Goal: Task Accomplishment & Management: Use online tool/utility

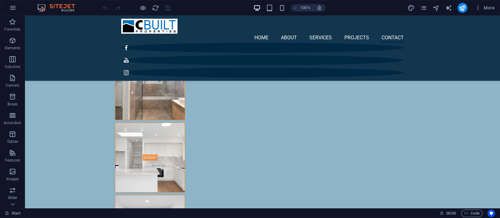
scroll to position [2030, 0]
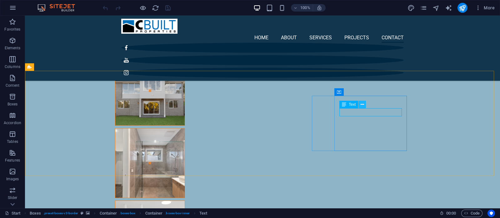
click at [363, 104] on icon at bounding box center [362, 105] width 3 height 7
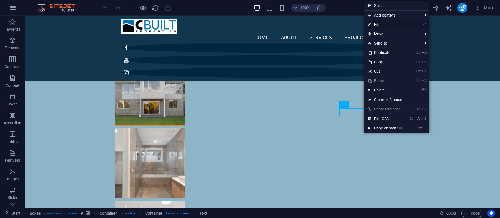
click at [384, 24] on link "⏎ Edit" at bounding box center [385, 24] width 42 height 9
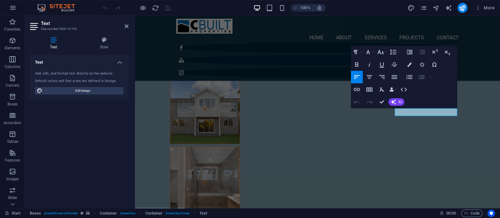
scroll to position [2087, 0]
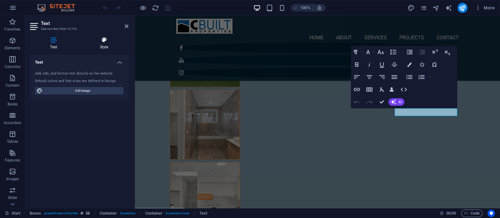
click at [108, 39] on icon at bounding box center [104, 40] width 49 height 6
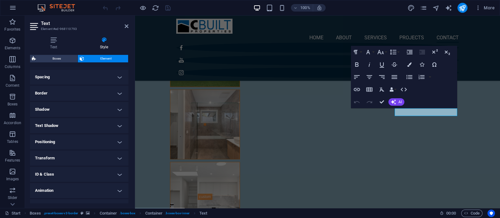
scroll to position [0, 0]
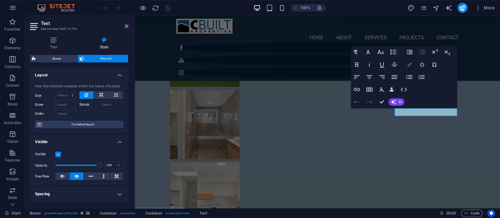
click at [412, 63] on button "Colors" at bounding box center [409, 64] width 12 height 13
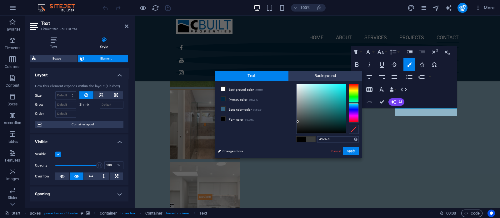
click at [353, 103] on div at bounding box center [354, 103] width 10 height 39
click at [353, 103] on div at bounding box center [354, 104] width 10 height 2
click at [353, 90] on div at bounding box center [354, 103] width 10 height 39
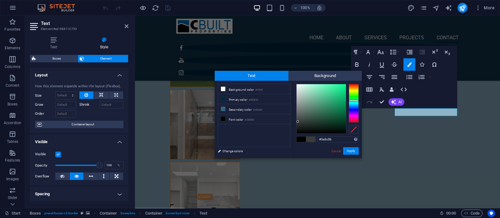
drag, startPoint x: 353, startPoint y: 90, endPoint x: 353, endPoint y: 100, distance: 10.0
click at [353, 100] on div at bounding box center [354, 101] width 10 height 2
click at [330, 90] on div at bounding box center [321, 108] width 49 height 49
drag, startPoint x: 330, startPoint y: 89, endPoint x: 340, endPoint y: 83, distance: 12.2
click at [340, 83] on div at bounding box center [340, 84] width 2 height 2
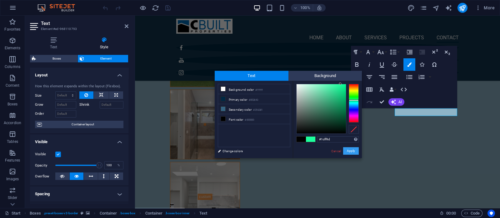
click at [350, 152] on button "Apply" at bounding box center [351, 152] width 16 height 8
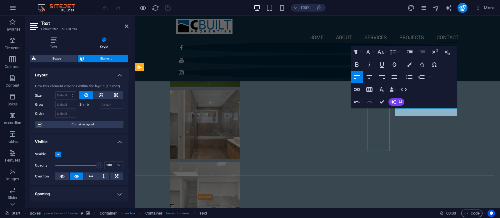
drag, startPoint x: 441, startPoint y: 112, endPoint x: 376, endPoint y: 112, distance: 65.0
click at [411, 64] on icon "button" at bounding box center [409, 65] width 4 height 4
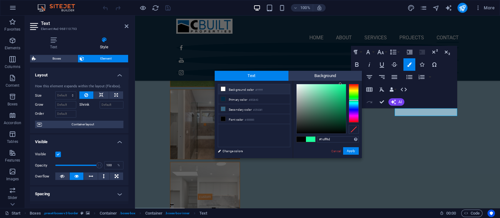
click at [224, 88] on icon at bounding box center [223, 89] width 4 height 4
type input "#ffffff"
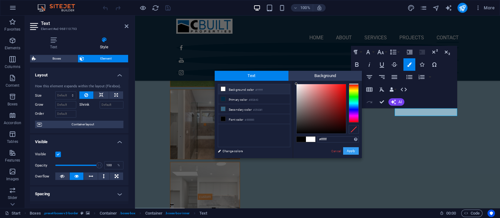
click at [348, 153] on button "Apply" at bounding box center [351, 152] width 16 height 8
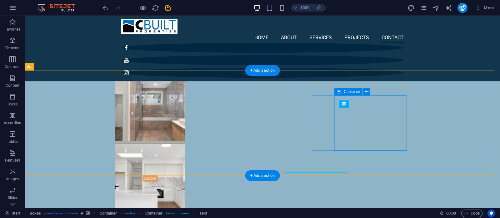
scroll to position [2030, 0]
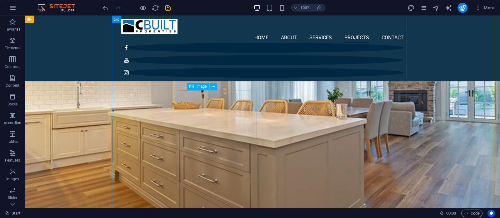
scroll to position [1405, 0]
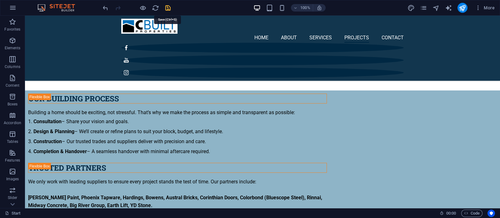
click at [169, 10] on icon "save" at bounding box center [167, 7] width 7 height 7
checkbox input "false"
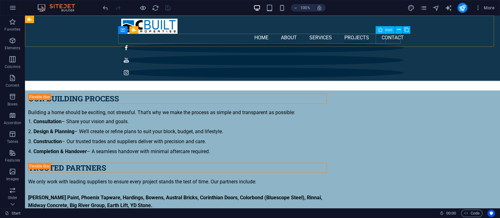
click at [379, 55] on figure at bounding box center [262, 60] width 283 height 10
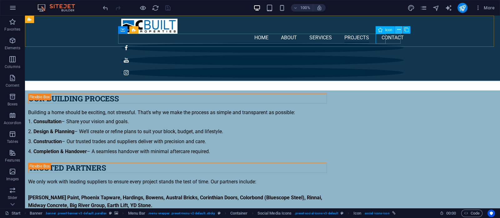
click at [400, 30] on icon at bounding box center [398, 30] width 3 height 7
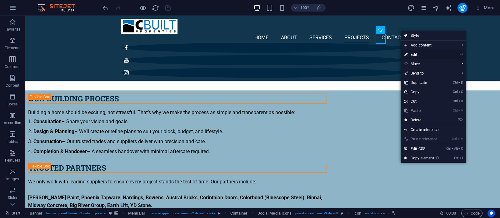
click at [417, 53] on link "⏎ Edit" at bounding box center [422, 54] width 42 height 9
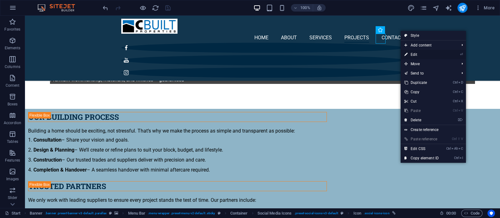
select select "xMidYMid"
select select "px"
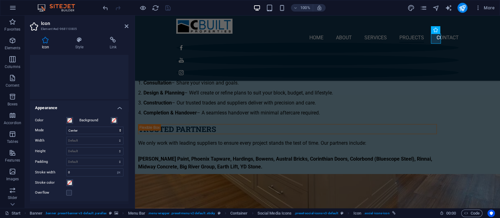
scroll to position [62, 0]
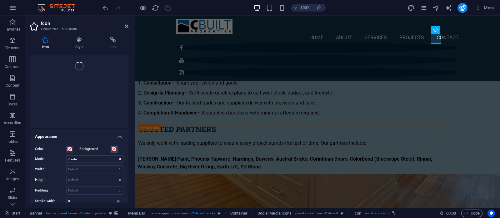
click at [114, 149] on span at bounding box center [114, 149] width 5 height 5
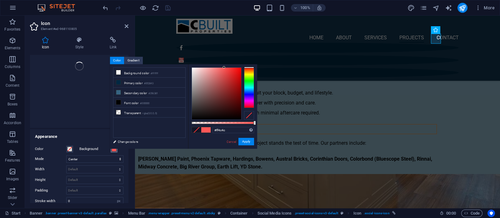
type input "#ff4a4a"
drag, startPoint x: 234, startPoint y: 70, endPoint x: 227, endPoint y: 63, distance: 10.2
click at [227, 63] on body "[DOMAIN_NAME] Start Favorites Elements Columns Content Boxes Accordion Tables F…" at bounding box center [250, 109] width 500 height 218
click at [246, 141] on button "Apply" at bounding box center [246, 142] width 16 height 8
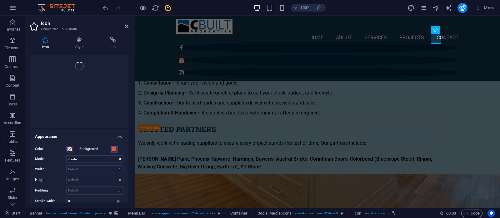
click at [113, 148] on span at bounding box center [114, 149] width 5 height 5
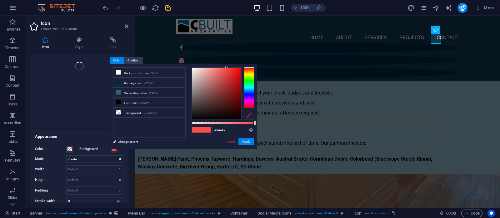
click at [249, 113] on div at bounding box center [249, 115] width 10 height 9
click at [251, 139] on button "Apply" at bounding box center [246, 142] width 16 height 8
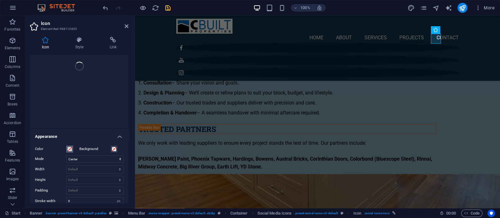
click at [70, 148] on span at bounding box center [69, 149] width 5 height 5
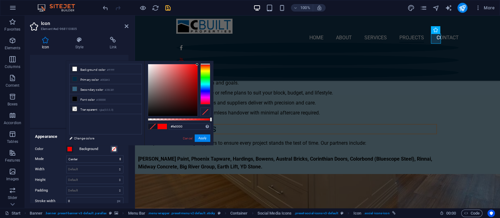
type input "#ff0000"
drag, startPoint x: 188, startPoint y: 70, endPoint x: 205, endPoint y: 63, distance: 18.6
click at [205, 64] on div at bounding box center [179, 90] width 63 height 53
drag, startPoint x: 205, startPoint y: 140, endPoint x: 70, endPoint y: 123, distance: 136.0
click at [205, 140] on button "Apply" at bounding box center [203, 139] width 16 height 8
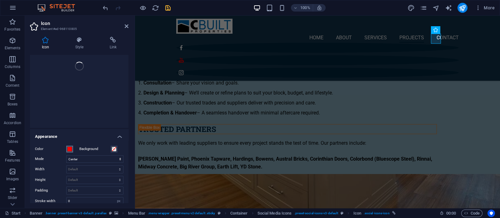
click at [68, 149] on span at bounding box center [69, 149] width 5 height 5
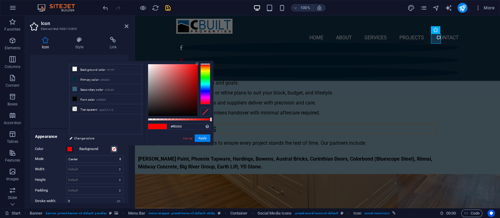
click at [208, 110] on div at bounding box center [205, 112] width 10 height 9
click at [206, 139] on button "Apply" at bounding box center [203, 139] width 16 height 8
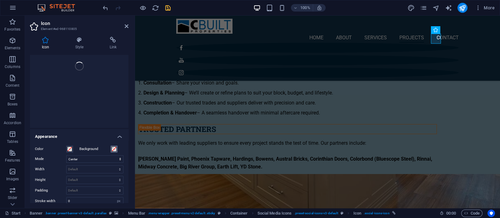
click at [115, 150] on span at bounding box center [114, 149] width 5 height 5
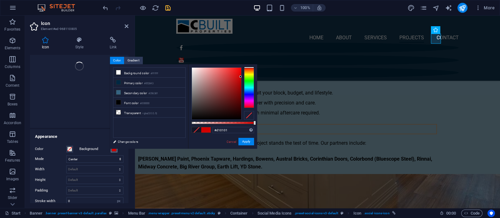
type input "#d10000"
drag, startPoint x: 237, startPoint y: 82, endPoint x: 241, endPoint y: 77, distance: 6.6
click at [241, 77] on div at bounding box center [216, 94] width 49 height 52
drag, startPoint x: 243, startPoint y: 140, endPoint x: 108, endPoint y: 125, distance: 135.5
click at [243, 141] on button "Apply" at bounding box center [246, 142] width 16 height 8
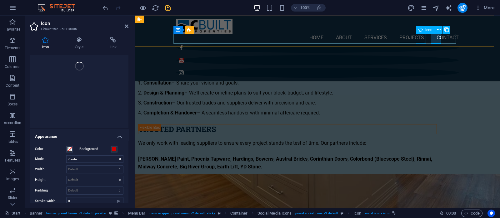
click at [419, 43] on figure at bounding box center [317, 48] width 283 height 10
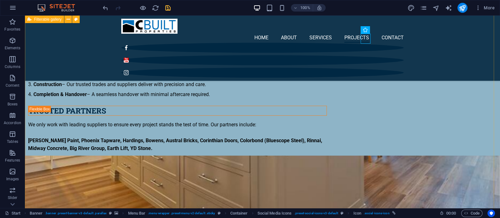
scroll to position [1405, 0]
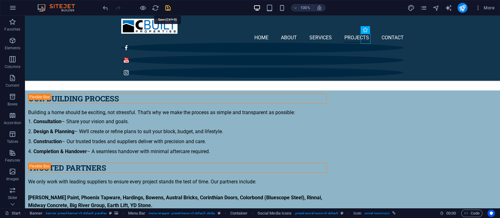
click at [170, 7] on icon "save" at bounding box center [167, 7] width 7 height 7
checkbox input "false"
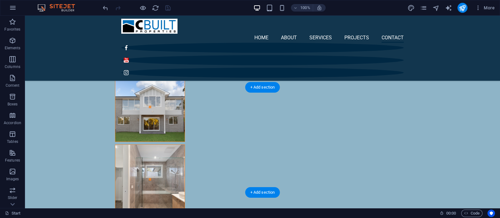
scroll to position [2069, 0]
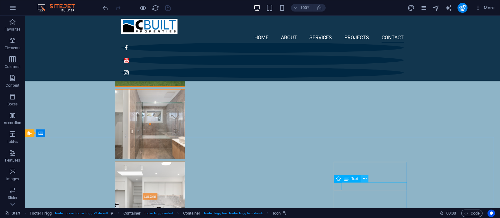
click at [363, 178] on icon at bounding box center [364, 179] width 3 height 7
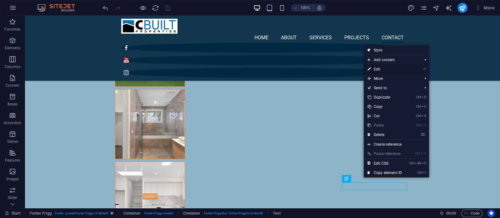
drag, startPoint x: 378, startPoint y: 69, endPoint x: 243, endPoint y: 54, distance: 136.2
click at [378, 69] on link "⏎ Edit" at bounding box center [385, 69] width 42 height 9
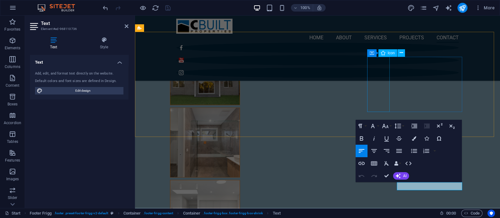
scroll to position [2126, 0]
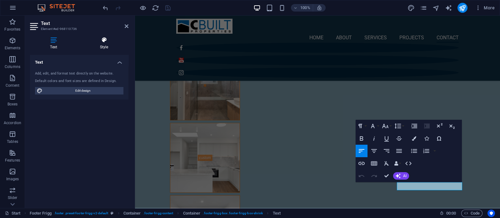
click at [108, 40] on icon at bounding box center [104, 40] width 49 height 6
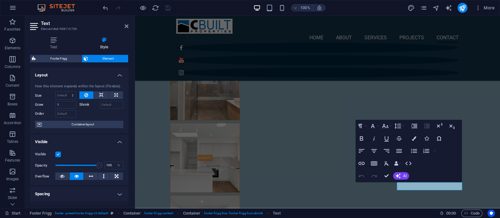
scroll to position [0, 0]
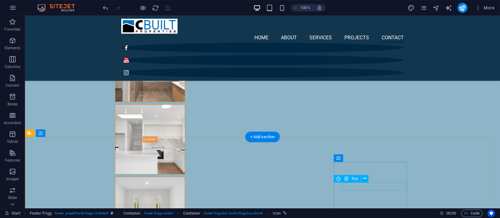
scroll to position [2069, 0]
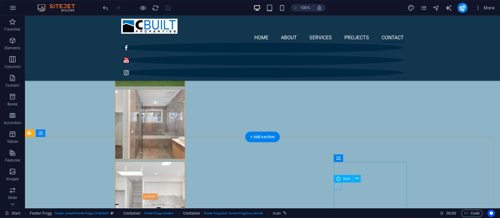
click at [356, 178] on icon at bounding box center [356, 179] width 3 height 7
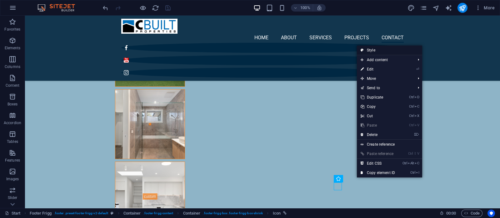
click at [372, 51] on link "Style" at bounding box center [389, 50] width 65 height 9
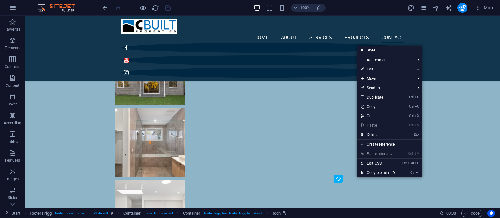
select select "rem"
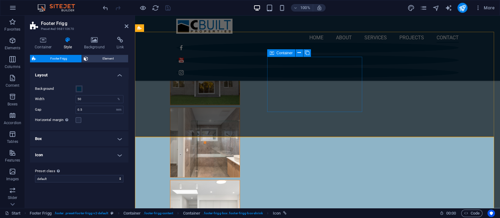
scroll to position [2126, 0]
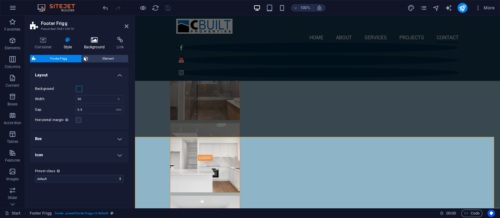
click at [94, 43] on h4 "Background" at bounding box center [95, 43] width 33 height 13
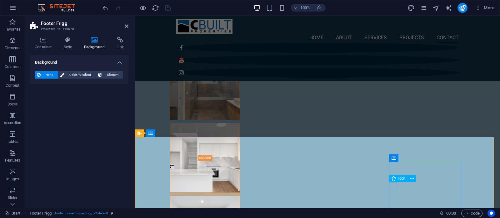
select select "xMidYMid"
select select "px"
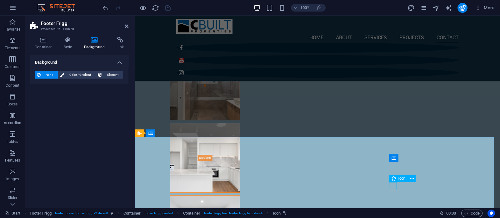
select select "px"
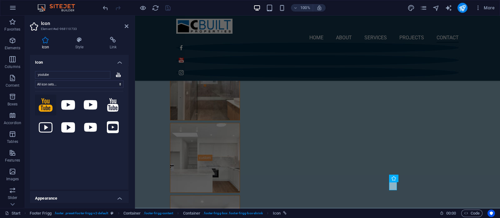
click at [83, 159] on div at bounding box center [79, 136] width 88 height 91
click at [80, 43] on icon at bounding box center [79, 40] width 32 height 6
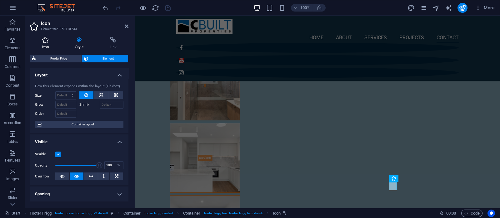
click at [45, 42] on icon at bounding box center [45, 40] width 31 height 6
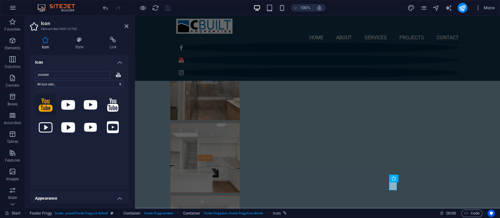
click at [45, 109] on icon at bounding box center [46, 104] width 14 height 13
click at [47, 104] on icon at bounding box center [46, 104] width 14 height 13
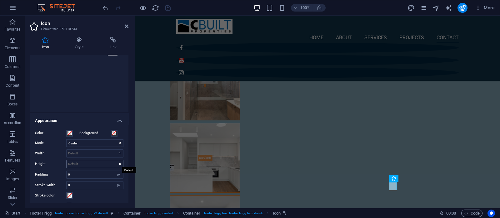
scroll to position [117, 0]
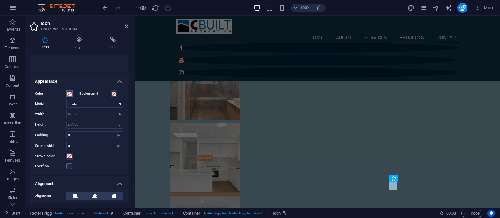
click at [71, 94] on span at bounding box center [69, 94] width 5 height 5
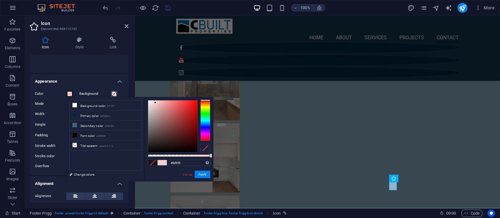
type input "#ffffff"
drag, startPoint x: 172, startPoint y: 107, endPoint x: 140, endPoint y: 97, distance: 33.8
click at [140, 97] on body "[DOMAIN_NAME] Start Favorites Elements Columns Content Boxes Accordion Tables F…" at bounding box center [250, 109] width 500 height 218
click at [204, 176] on button "Apply" at bounding box center [203, 175] width 16 height 8
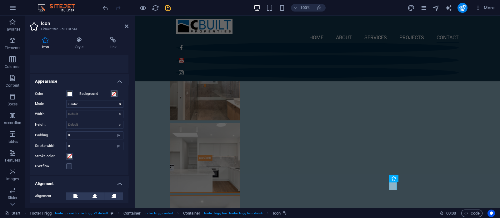
click at [115, 94] on span at bounding box center [114, 94] width 5 height 5
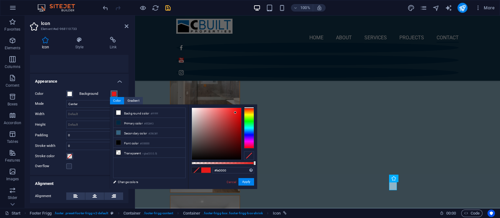
type input "#ff0000"
drag, startPoint x: 231, startPoint y: 116, endPoint x: 247, endPoint y: 104, distance: 20.1
click at [247, 104] on body "[DOMAIN_NAME] Start Favorites Elements Columns Content Boxes Accordion Tables F…" at bounding box center [250, 109] width 500 height 218
click at [244, 184] on button "Apply" at bounding box center [246, 182] width 16 height 8
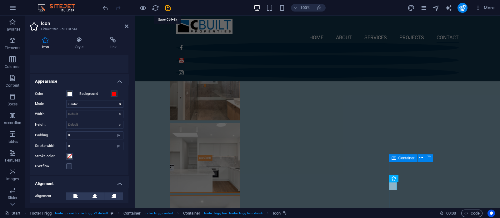
click at [168, 8] on icon "save" at bounding box center [167, 7] width 7 height 7
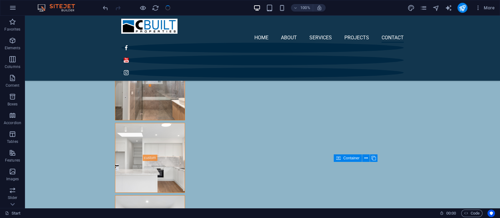
checkbox input "false"
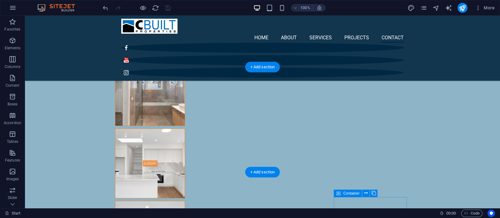
scroll to position [2108, 0]
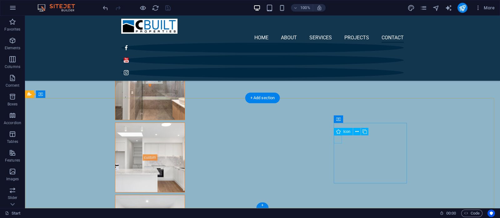
select select "xMidYMid"
select select "px"
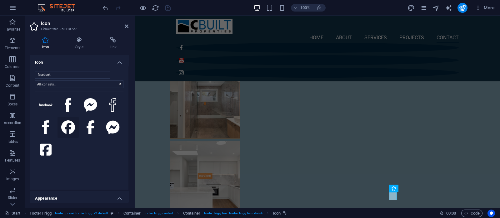
click at [67, 127] on icon at bounding box center [68, 128] width 14 height 14
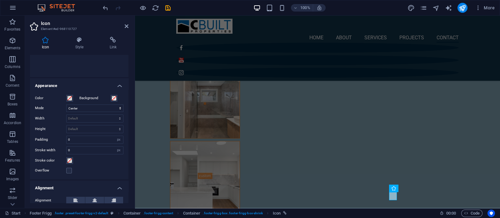
scroll to position [117, 0]
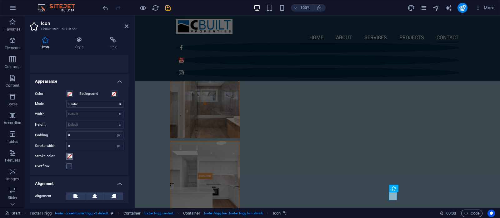
click at [70, 155] on span at bounding box center [69, 156] width 5 height 5
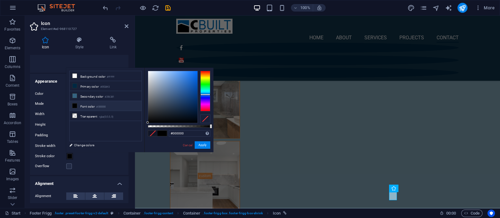
click at [207, 95] on div at bounding box center [205, 91] width 10 height 41
drag, startPoint x: 176, startPoint y: 79, endPoint x: 189, endPoint y: 85, distance: 14.3
click at [174, 77] on div at bounding box center [172, 97] width 49 height 52
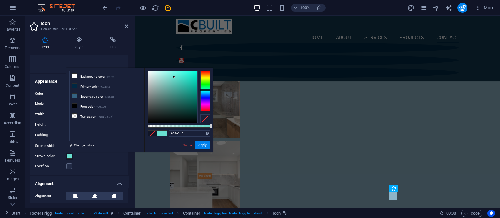
drag, startPoint x: 209, startPoint y: 94, endPoint x: 209, endPoint y: 90, distance: 3.8
click at [209, 90] on div at bounding box center [205, 90] width 10 height 2
drag, startPoint x: 172, startPoint y: 96, endPoint x: 176, endPoint y: 88, distance: 8.3
click at [176, 88] on div at bounding box center [172, 97] width 49 height 52
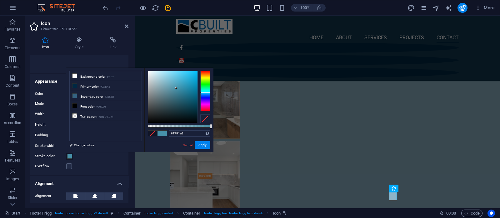
click at [205, 93] on div at bounding box center [205, 93] width 10 height 2
type input "#4d9bb3"
click at [176, 86] on div at bounding box center [172, 97] width 49 height 52
click at [200, 145] on button "Apply" at bounding box center [203, 146] width 16 height 8
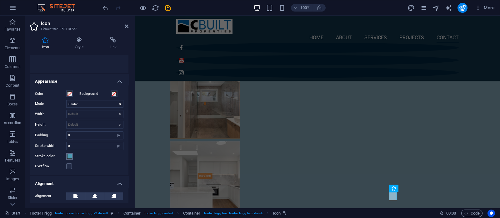
click at [69, 157] on span at bounding box center [69, 156] width 5 height 5
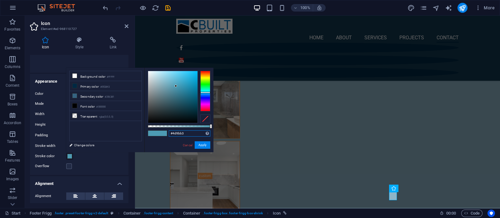
drag, startPoint x: 192, startPoint y: 132, endPoint x: 151, endPoint y: 130, distance: 41.6
click at [151, 130] on div "#4d9bb3 Supported formats #0852ed rgb(8, 82, 237) rgba(8, 82, 237, 90%) hsv(221…" at bounding box center [178, 155] width 69 height 175
click at [97, 164] on div "Overflow" at bounding box center [79, 167] width 88 height 8
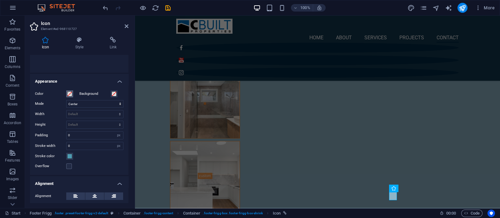
click at [70, 92] on span at bounding box center [69, 94] width 5 height 5
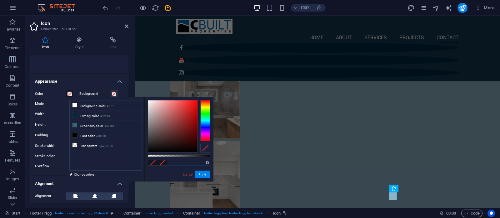
click at [183, 165] on input "text" at bounding box center [190, 163] width 42 height 6
paste input "#4d9bb3"
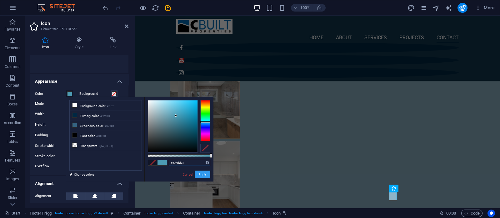
type input "#4d9bb3"
click at [205, 176] on button "Apply" at bounding box center [203, 175] width 16 height 8
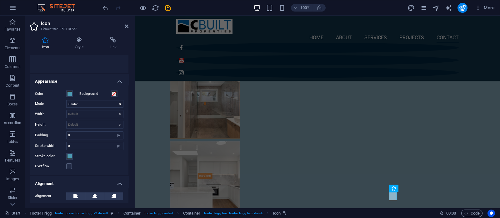
scroll to position [0, 0]
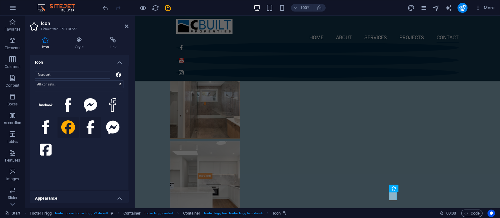
click at [89, 127] on icon at bounding box center [91, 128] width 8 height 14
click at [70, 105] on icon at bounding box center [68, 105] width 6 height 14
click at [44, 124] on icon at bounding box center [45, 128] width 7 height 14
click at [45, 153] on icon at bounding box center [46, 150] width 12 height 14
click at [92, 128] on icon at bounding box center [91, 128] width 8 height 14
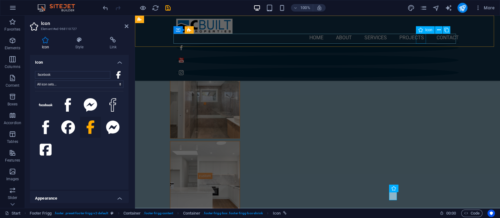
click at [420, 43] on figure at bounding box center [317, 48] width 283 height 10
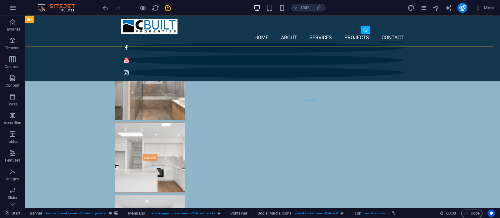
scroll to position [2051, 0]
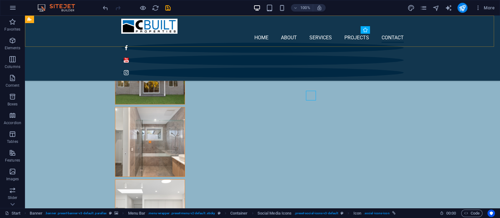
click at [420, 39] on div "Home About Services Projects Contact" at bounding box center [262, 48] width 475 height 65
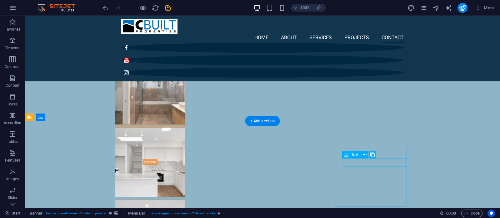
scroll to position [2108, 0]
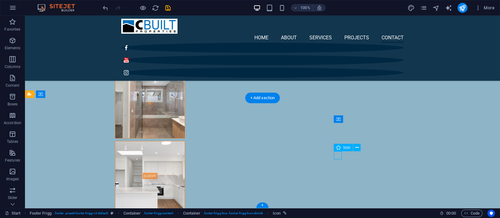
select select "xMidYMid"
select select "px"
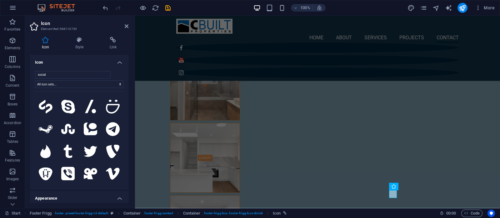
scroll to position [352, 0]
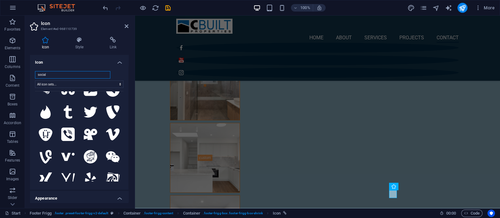
click at [68, 74] on input "social" at bounding box center [72, 75] width 75 height 8
drag, startPoint x: 68, startPoint y: 74, endPoint x: 32, endPoint y: 75, distance: 36.3
click at [32, 75] on div "social All icon sets... IcoFont Ionicons FontAwesome Brands FontAwesome Duotone…" at bounding box center [79, 128] width 98 height 124
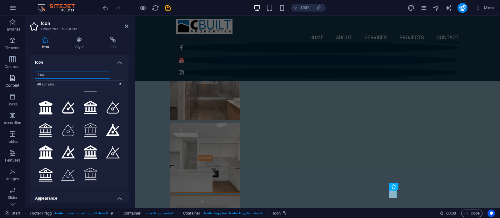
scroll to position [0, 0]
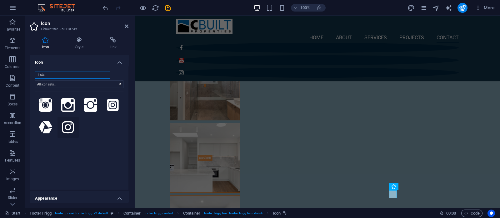
type input "insta"
click at [66, 128] on icon at bounding box center [68, 128] width 12 height 14
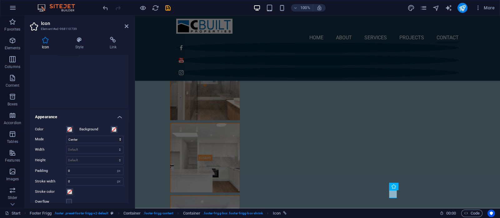
scroll to position [117, 0]
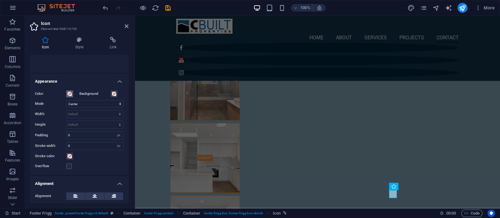
click at [71, 93] on span at bounding box center [69, 94] width 5 height 5
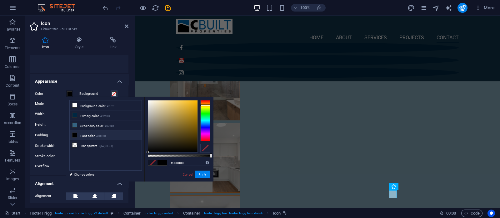
drag, startPoint x: 206, startPoint y: 109, endPoint x: 206, endPoint y: 105, distance: 3.8
click at [206, 105] on div at bounding box center [205, 120] width 10 height 41
type input "#ffc52d"
drag, startPoint x: 192, startPoint y: 107, endPoint x: 188, endPoint y: 98, distance: 8.8
click at [188, 98] on div "#ffc52d Supported formats #0852ed rgb(8, 82, 237) rgba(8, 82, 237, 90%) hsv(221…" at bounding box center [178, 184] width 69 height 175
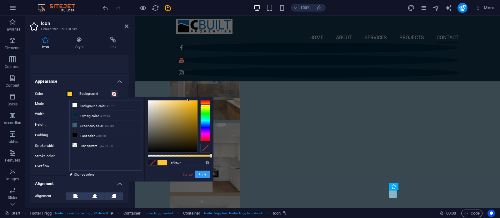
click at [203, 176] on button "Apply" at bounding box center [203, 175] width 16 height 8
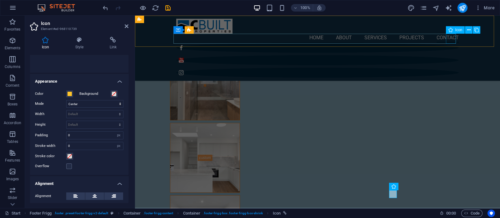
click at [448, 68] on figure at bounding box center [317, 73] width 283 height 10
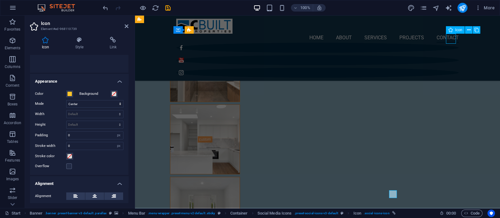
scroll to position [2069, 0]
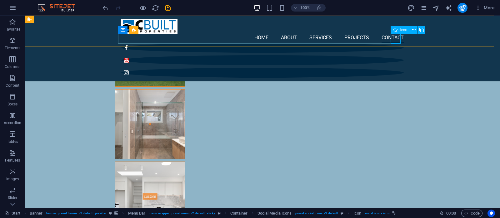
click at [395, 68] on figure at bounding box center [262, 73] width 283 height 10
select select "xMidYMid"
select select "px"
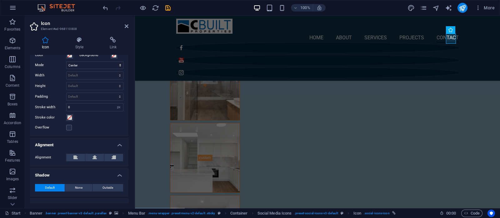
scroll to position [78, 0]
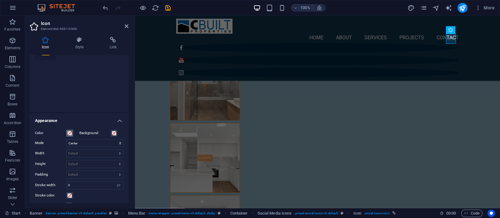
click at [70, 133] on span at bounding box center [69, 133] width 5 height 5
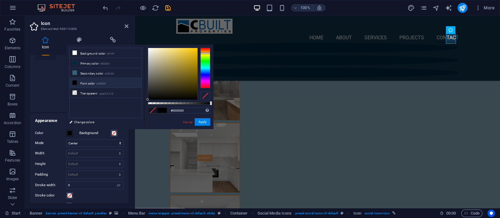
click at [205, 53] on div at bounding box center [205, 68] width 10 height 41
type input "#ffd637"
drag, startPoint x: 178, startPoint y: 53, endPoint x: 52, endPoint y: 29, distance: 128.9
click at [187, 44] on body "[DOMAIN_NAME] Start Favorites Elements Columns Content Boxes Accordion Tables F…" at bounding box center [250, 109] width 500 height 218
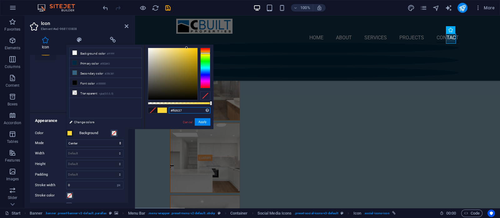
drag, startPoint x: 188, startPoint y: 111, endPoint x: 152, endPoint y: 112, distance: 36.9
click at [152, 112] on div "#ffd637 Supported formats #0852ed rgb(8, 82, 237) rgba(8, 82, 237, 90%) hsv(221…" at bounding box center [178, 132] width 69 height 175
click at [205, 123] on button "Apply" at bounding box center [203, 122] width 16 height 8
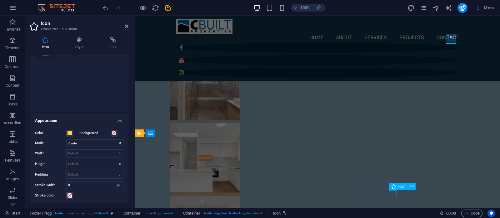
select select "xMidYMid"
select select "px"
click at [67, 132] on span at bounding box center [69, 133] width 5 height 5
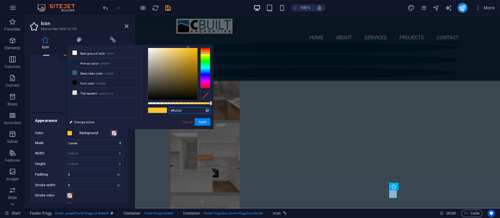
drag, startPoint x: 188, startPoint y: 112, endPoint x: 149, endPoint y: 111, distance: 38.8
click at [149, 111] on div "#ffc52d Supported formats #0852ed rgb(8, 82, 237) rgba(8, 82, 237, 90%) hsv(221…" at bounding box center [178, 132] width 69 height 175
paste input "d637"
type input "#ffd637"
click at [200, 121] on button "Apply" at bounding box center [203, 122] width 16 height 8
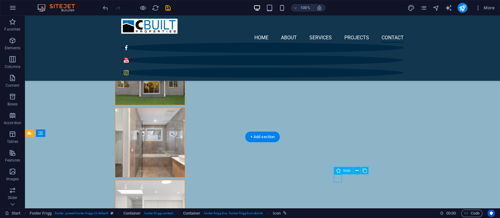
scroll to position [2126, 0]
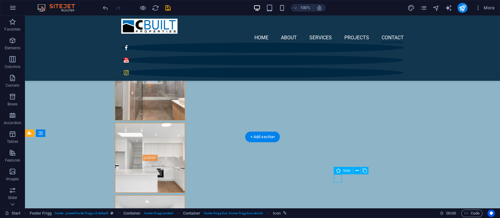
select select "xMidYMid"
select select "px"
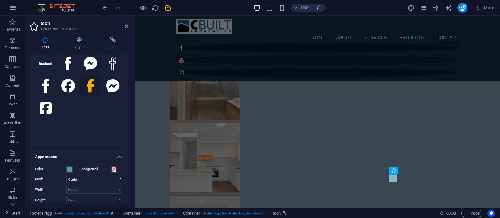
scroll to position [117, 0]
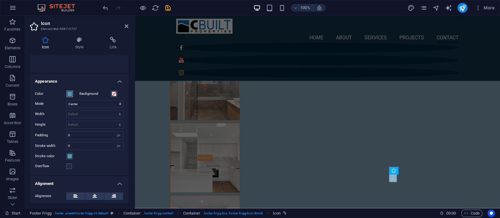
click at [67, 94] on span at bounding box center [69, 94] width 5 height 5
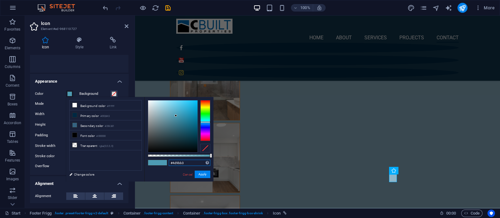
drag, startPoint x: 192, startPoint y: 165, endPoint x: 132, endPoint y: 157, distance: 60.6
click at [132, 157] on div "less Background color #ffffff Primary color #002843 Secondary color #356381 Fon…" at bounding box center [139, 139] width 147 height 85
click at [203, 175] on button "Apply" at bounding box center [203, 175] width 16 height 8
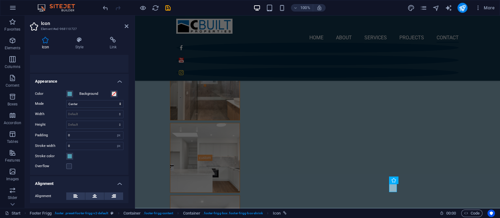
scroll to position [1931, 0]
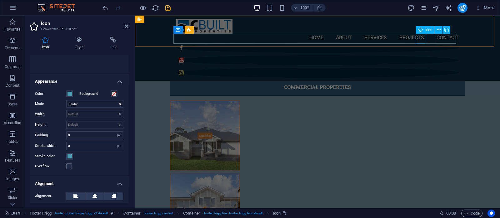
click at [420, 43] on figure at bounding box center [317, 48] width 283 height 10
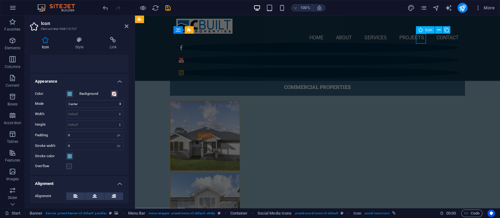
click at [420, 43] on figure at bounding box center [317, 48] width 283 height 10
select select "xMidYMid"
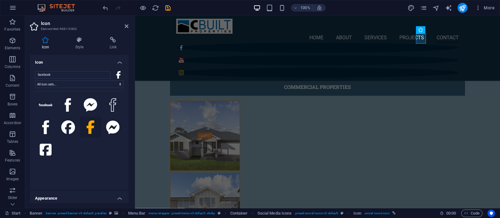
scroll to position [117, 0]
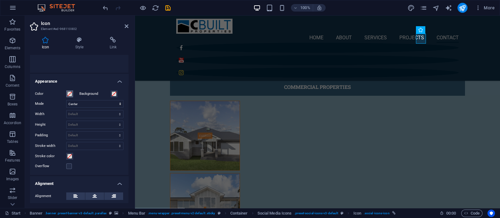
click at [71, 93] on span at bounding box center [69, 94] width 5 height 5
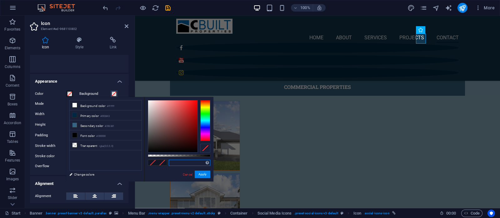
click at [185, 163] on input "text" at bounding box center [190, 163] width 42 height 6
paste input "#4d9bb3"
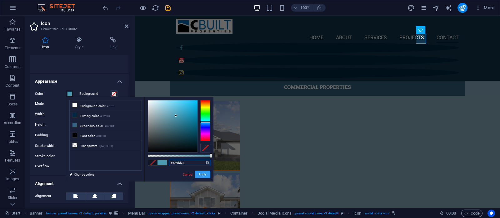
type input "#4d9bb3"
click at [203, 176] on button "Apply" at bounding box center [203, 175] width 16 height 8
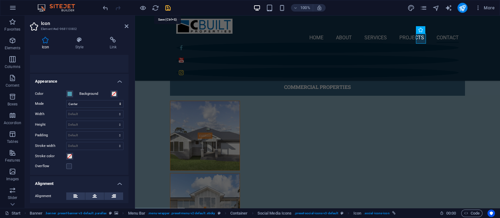
click at [169, 7] on icon "save" at bounding box center [167, 7] width 7 height 7
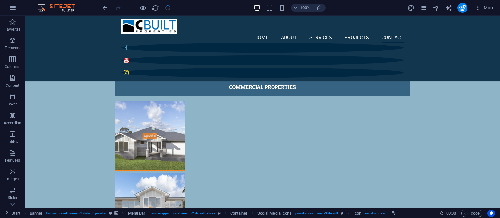
checkbox input "false"
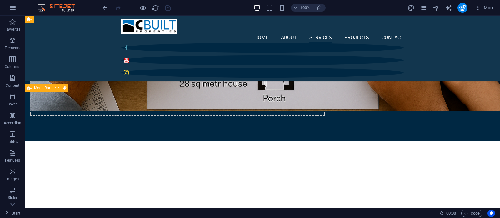
scroll to position [741, 0]
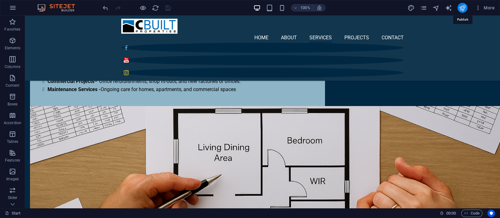
click at [465, 6] on icon "publish" at bounding box center [462, 7] width 7 height 7
